Goal: Information Seeking & Learning: Find specific page/section

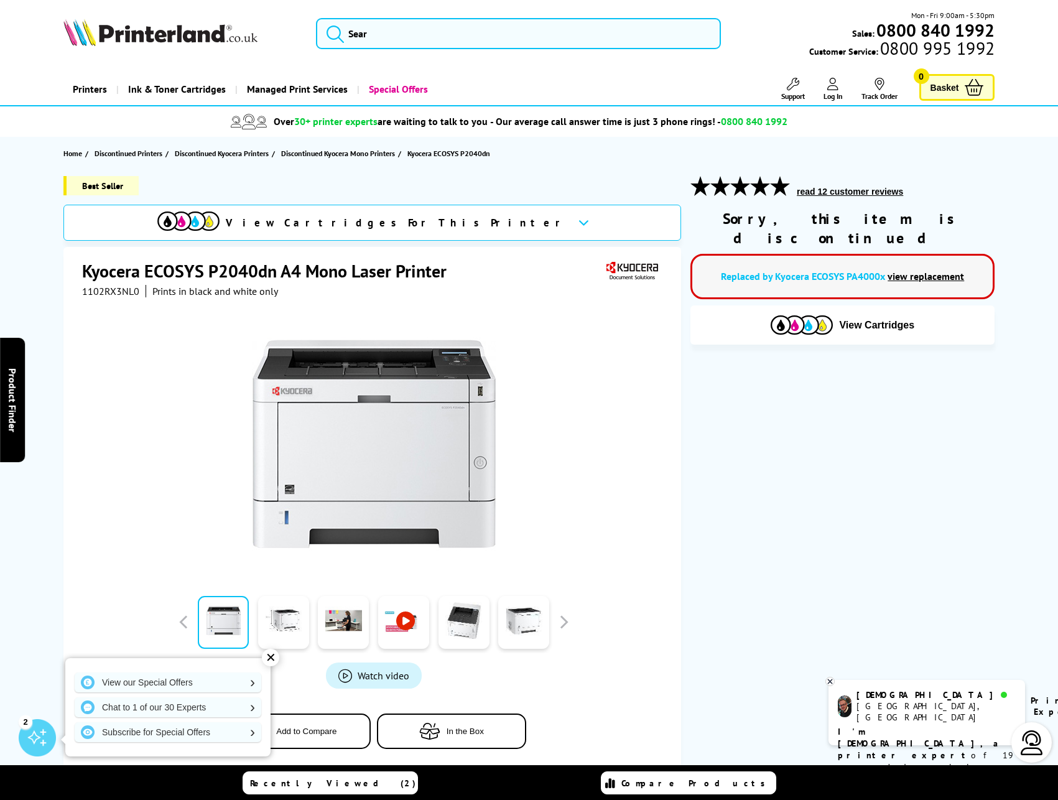
click at [925, 270] on link "view replacement" at bounding box center [925, 276] width 76 height 12
click at [578, 221] on icon at bounding box center [583, 222] width 11 height 7
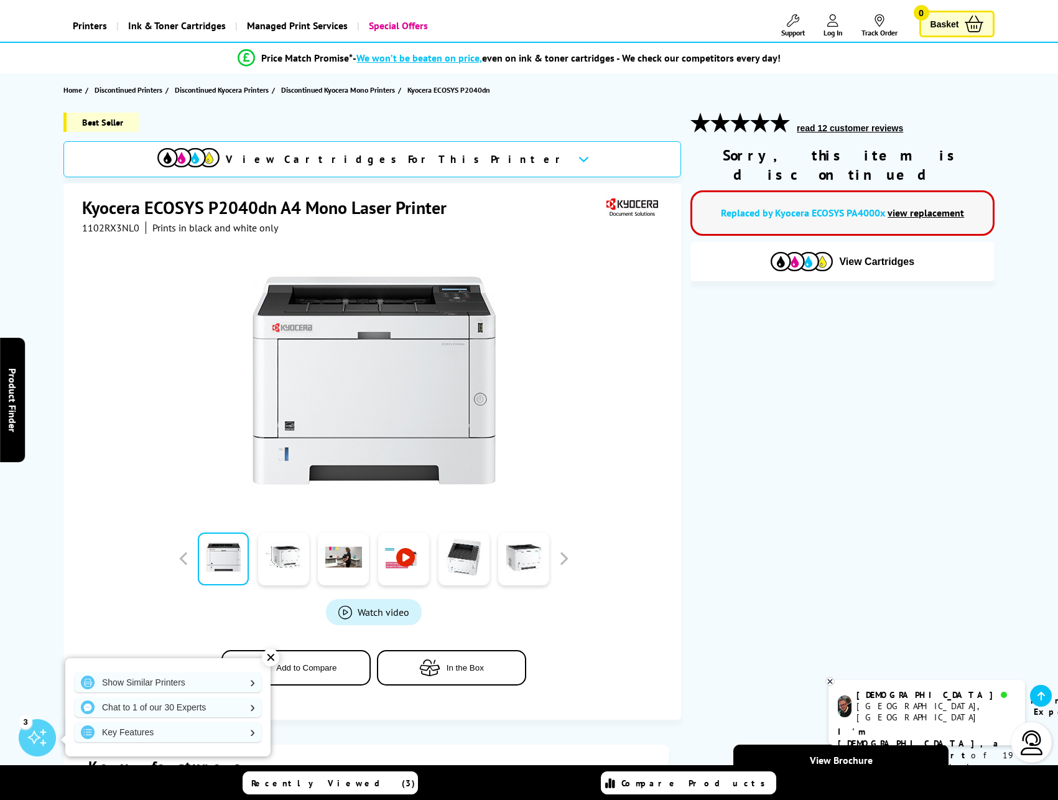
click at [846, 190] on div "Replaced by Kyocera ECOSYS PA4000x view replacement" at bounding box center [842, 212] width 304 height 45
click at [848, 206] on link "Replaced by Kyocera ECOSYS PA4000x" at bounding box center [803, 212] width 164 height 12
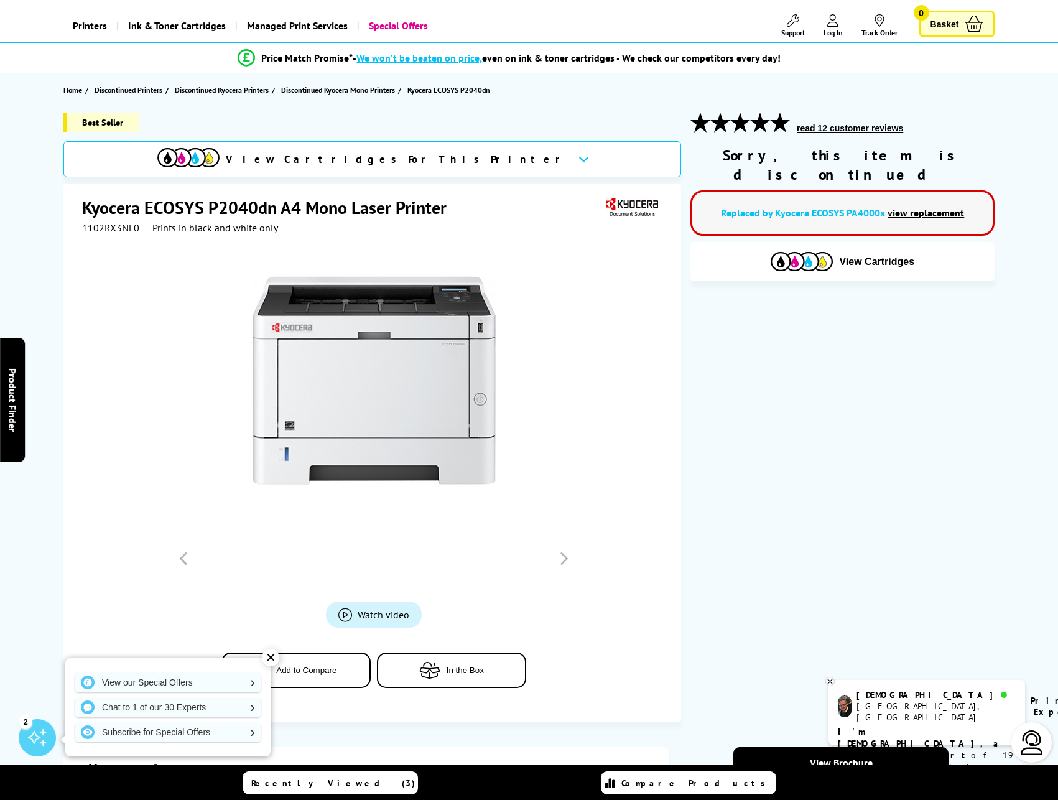
scroll to position [63, 0]
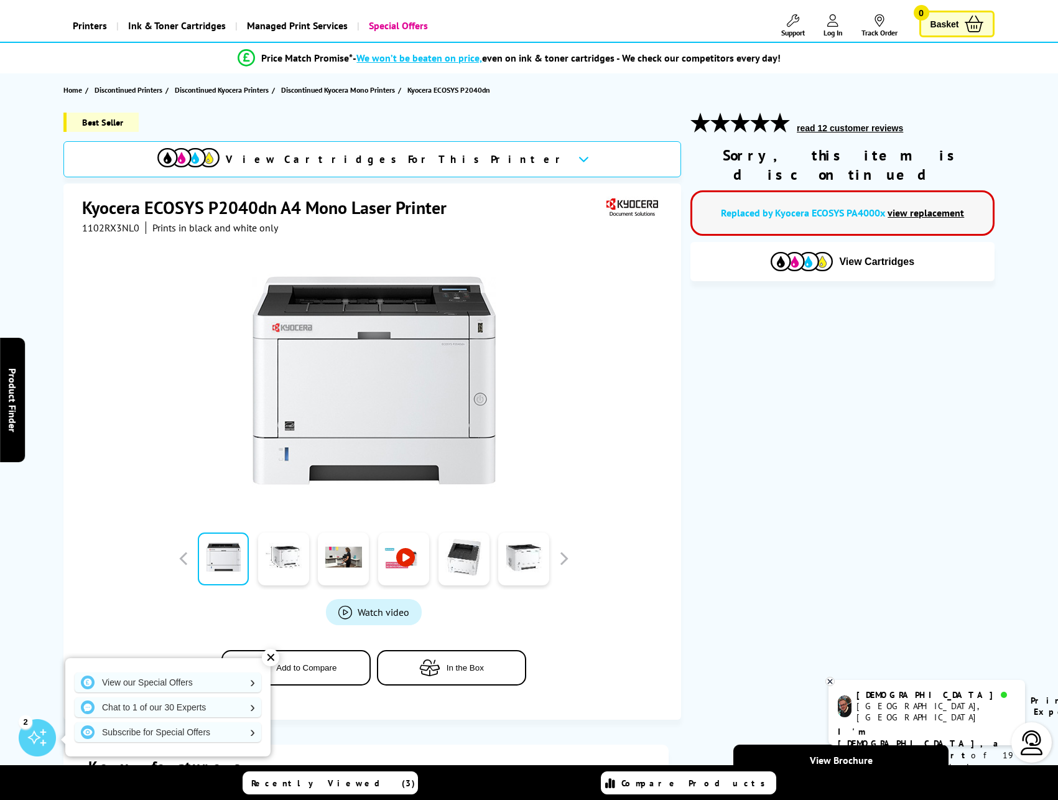
click at [891, 206] on link "view replacement" at bounding box center [925, 212] width 76 height 12
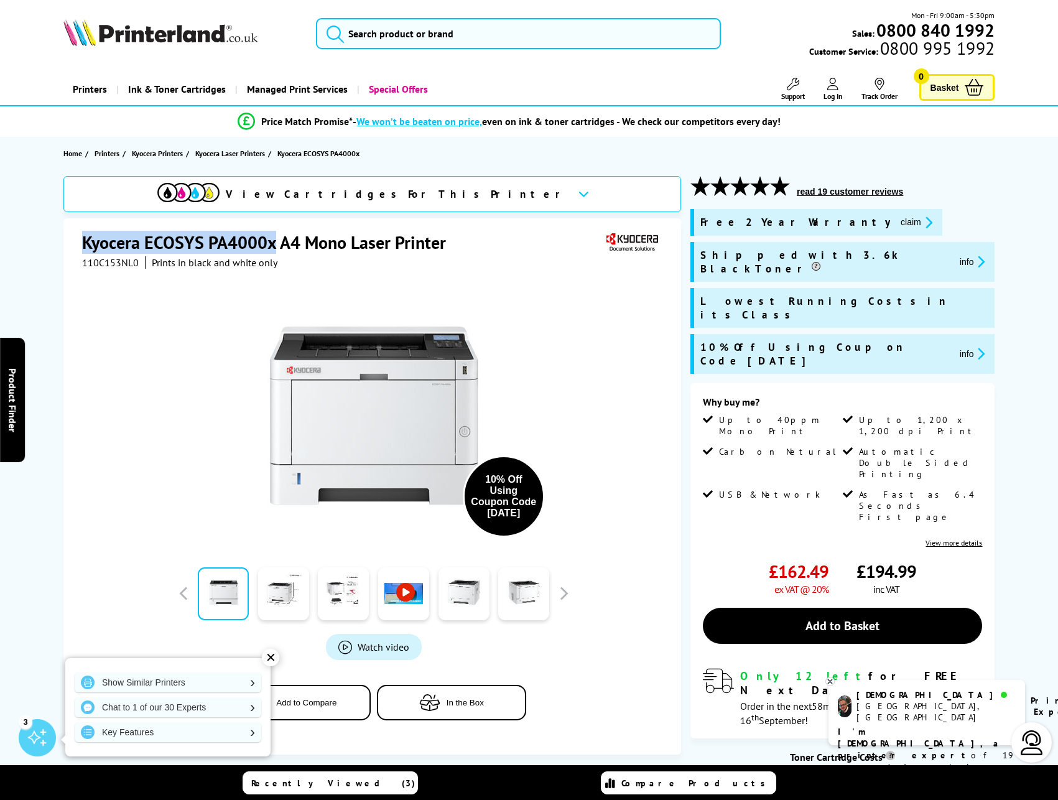
drag, startPoint x: 271, startPoint y: 241, endPoint x: 58, endPoint y: 244, distance: 212.7
click at [58, 244] on div "View Cartridges For This Printer Kyocera ECOSYS PA4000x A4 Mono Laser Printer 1…" at bounding box center [529, 523] width 995 height 695
click at [95, 242] on h1 "Kyocera ECOSYS PA4000x A4 Mono Laser Printer" at bounding box center [270, 242] width 376 height 23
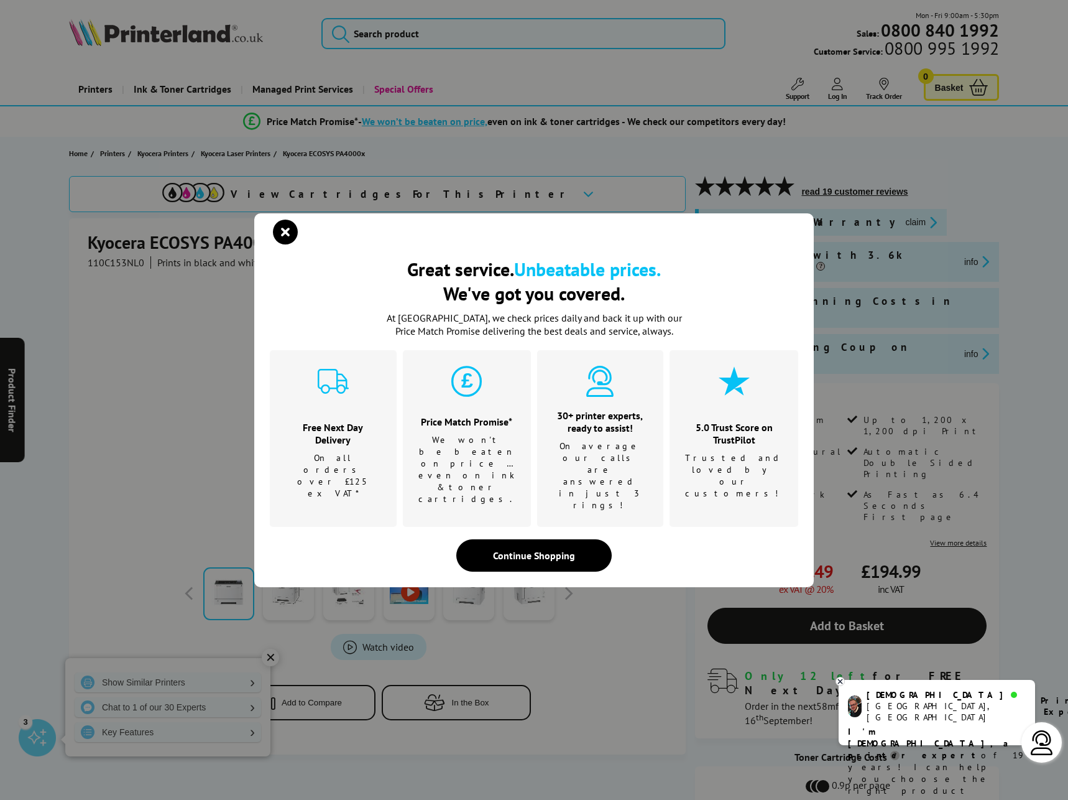
click at [99, 238] on div "Great service. Unbeatable prices. We've got you covered. Great service. Unbeata…" at bounding box center [534, 400] width 1068 height 800
drag, startPoint x: 294, startPoint y: 253, endPoint x: 106, endPoint y: 254, distance: 187.2
click at [289, 244] on icon "close modal" at bounding box center [285, 232] width 25 height 25
